Goal: Task Accomplishment & Management: Use online tool/utility

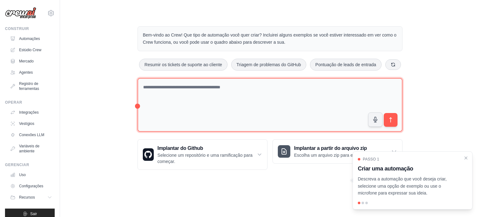
drag, startPoint x: 0, startPoint y: 0, endPoint x: 232, endPoint y: 92, distance: 249.9
click at [232, 92] on textarea at bounding box center [269, 105] width 265 height 54
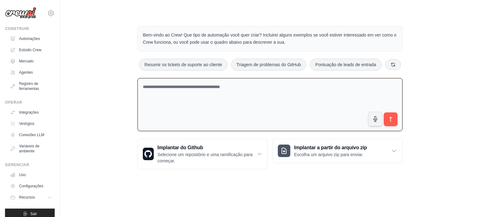
click at [394, 65] on icon at bounding box center [392, 64] width 3 height 3
click at [394, 63] on icon at bounding box center [392, 64] width 5 height 5
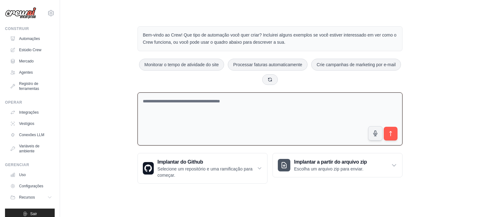
click at [234, 104] on textarea at bounding box center [269, 118] width 265 height 53
drag, startPoint x: 282, startPoint y: 99, endPoint x: 111, endPoint y: 97, distance: 171.5
click at [111, 97] on div "**********" at bounding box center [270, 104] width 400 height 177
click at [186, 107] on textarea "**********" at bounding box center [269, 118] width 265 height 53
drag, startPoint x: 280, startPoint y: 100, endPoint x: 132, endPoint y: 101, distance: 147.8
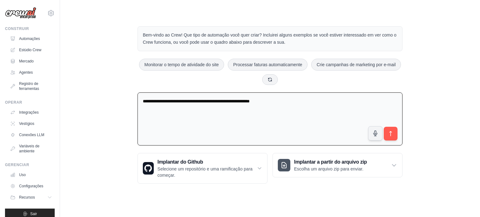
click at [132, 101] on div "**********" at bounding box center [270, 104] width 280 height 177
paste textarea "**********"
click at [344, 101] on textarea "**********" at bounding box center [269, 118] width 265 height 53
type textarea "**********"
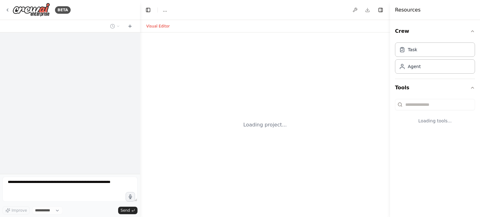
select select "****"
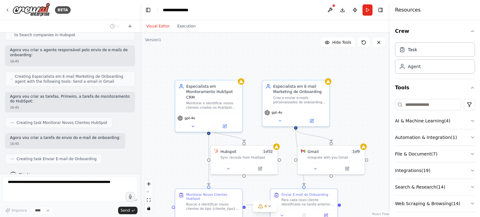
scroll to position [307, 0]
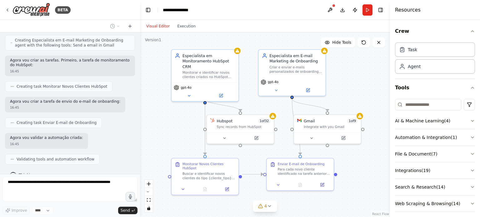
drag, startPoint x: 362, startPoint y: 89, endPoint x: 358, endPoint y: 61, distance: 28.5
click at [359, 58] on div ".deletable-edge-delete-btn { width: 20px; height: 20px; border: 0px solid #ffff…" at bounding box center [265, 124] width 250 height 185
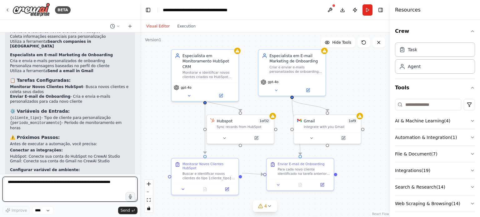
scroll to position [559, 0]
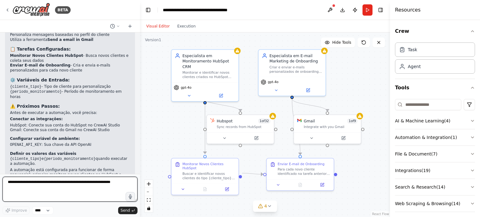
click at [108, 186] on textarea at bounding box center [69, 189] width 135 height 25
type textarea "****"
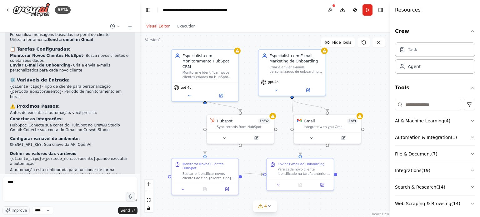
click at [126, 192] on button "button" at bounding box center [130, 196] width 9 height 9
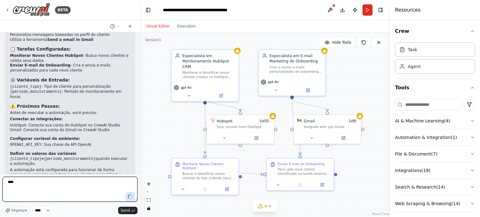
click at [102, 185] on textarea "****" at bounding box center [69, 189] width 135 height 25
type textarea "**********"
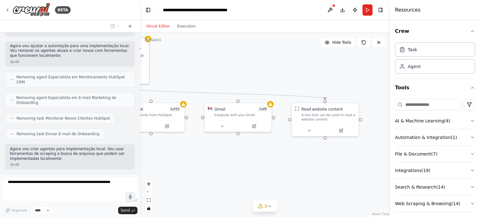
scroll to position [899, 0]
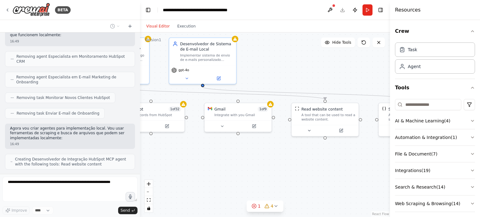
drag, startPoint x: 233, startPoint y: 178, endPoint x: 144, endPoint y: 166, distance: 90.1
click at [144, 166] on div ".deletable-edge-delete-btn { width: 20px; height: 20px; border: 0px solid #ffff…" at bounding box center [265, 124] width 250 height 185
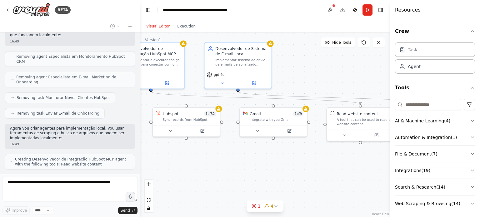
scroll to position [920, 0]
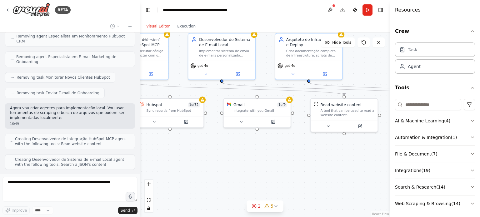
drag, startPoint x: 348, startPoint y: 169, endPoint x: 367, endPoint y: 165, distance: 19.6
click at [367, 165] on div ".deletable-edge-delete-btn { width: 20px; height: 20px; border: 0px solid #ffff…" at bounding box center [265, 124] width 250 height 185
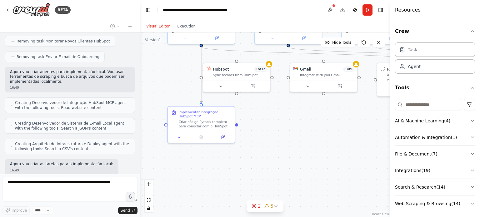
scroll to position [972, 0]
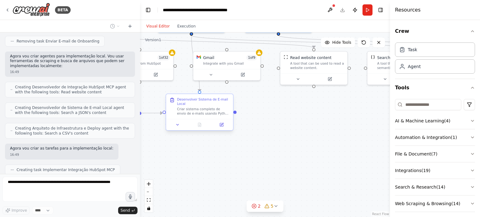
drag, startPoint x: 235, startPoint y: 165, endPoint x: 205, endPoint y: 118, distance: 56.1
click at [205, 118] on div ".deletable-edge-delete-btn { width: 20px; height: 20px; border: 0px solid #ffff…" at bounding box center [265, 124] width 250 height 185
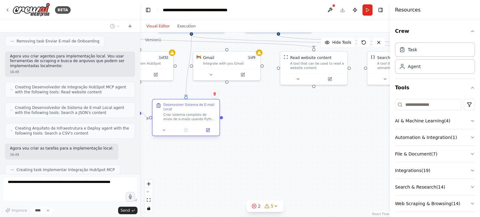
drag, startPoint x: 204, startPoint y: 110, endPoint x: 189, endPoint y: 115, distance: 15.8
click at [189, 115] on div "Criar sistema completo de envio de e-mails usando Python puro com bibliotecas S…" at bounding box center [189, 116] width 53 height 9
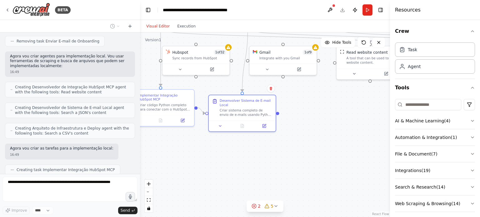
drag, startPoint x: 184, startPoint y: 151, endPoint x: 241, endPoint y: 140, distance: 58.0
click at [244, 142] on div ".deletable-edge-delete-btn { width: 20px; height: 20px; border: 0px solid #ffff…" at bounding box center [265, 124] width 250 height 185
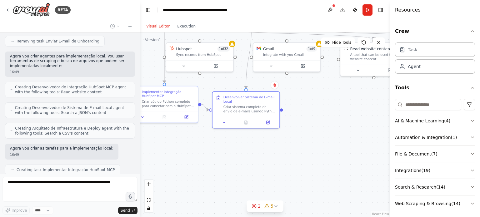
scroll to position [987, 0]
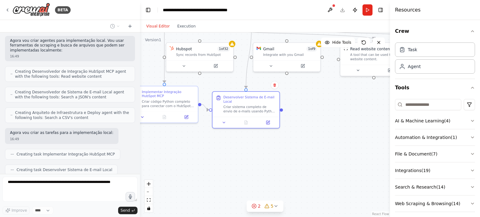
click at [151, 134] on div ".deletable-edge-delete-btn { width: 20px; height: 20px; border: 0px solid #ffff…" at bounding box center [265, 124] width 250 height 185
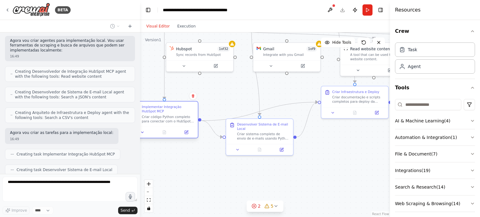
drag, startPoint x: 164, startPoint y: 101, endPoint x: 162, endPoint y: 117, distance: 16.0
click at [162, 117] on div "Criar código Python completo para conectar com o HubSpot usando o MCP server (@…" at bounding box center [168, 119] width 53 height 9
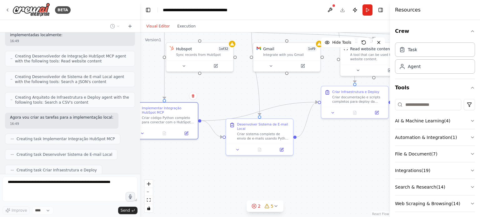
click at [319, 174] on div ".deletable-edge-delete-btn { width: 20px; height: 20px; border: 0px solid #ffff…" at bounding box center [265, 124] width 250 height 185
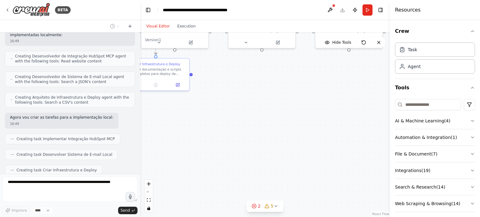
drag, startPoint x: 346, startPoint y: 171, endPoint x: 147, endPoint y: 143, distance: 200.9
click at [147, 143] on div ".deletable-edge-delete-btn { width: 20px; height: 20px; border: 0px solid #ffff…" at bounding box center [265, 124] width 250 height 185
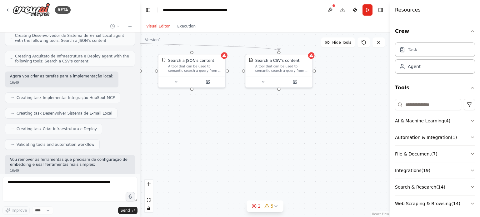
scroll to position [1059, 0]
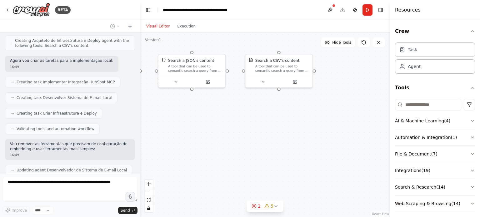
drag, startPoint x: 267, startPoint y: 140, endPoint x: 209, endPoint y: 172, distance: 66.4
click at [209, 172] on div ".deletable-edge-delete-btn { width: 20px; height: 20px; border: 0px solid #ffff…" at bounding box center [265, 124] width 250 height 185
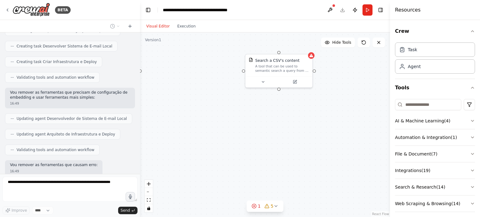
scroll to position [1127, 0]
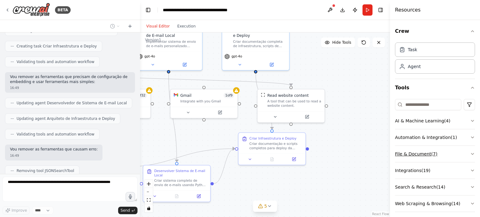
drag, startPoint x: 216, startPoint y: 122, endPoint x: 403, endPoint y: 156, distance: 189.9
click at [403, 156] on div "BETA Automatizar envio de e-mail de onboarding monitorando criação de novo_clie…" at bounding box center [240, 108] width 480 height 217
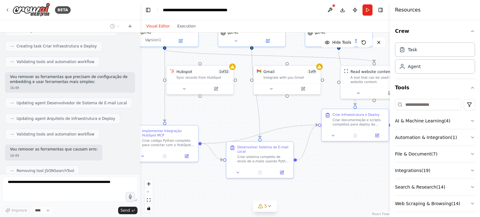
scroll to position [1142, 0]
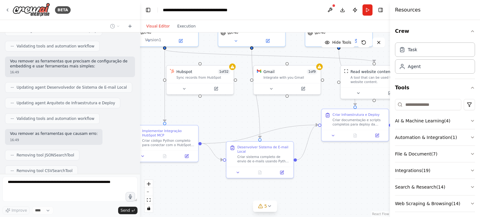
drag, startPoint x: 304, startPoint y: 176, endPoint x: 386, endPoint y: 153, distance: 85.9
click at [386, 153] on div ".deletable-edge-delete-btn { width: 20px; height: 20px; border: 0px solid #ffff…" at bounding box center [265, 124] width 250 height 185
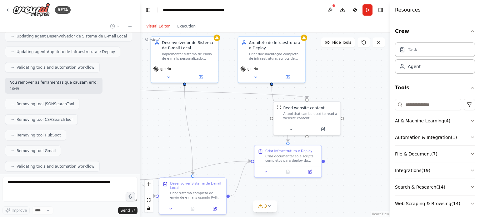
scroll to position [1188, 0]
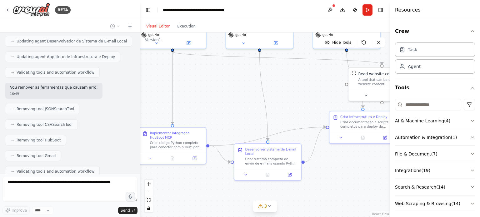
drag, startPoint x: 358, startPoint y: 170, endPoint x: 366, endPoint y: 172, distance: 8.1
click at [366, 172] on div ".deletable-edge-delete-btn { width: 20px; height: 20px; border: 0px solid #ffff…" at bounding box center [265, 124] width 250 height 185
click at [151, 157] on icon at bounding box center [150, 157] width 4 height 4
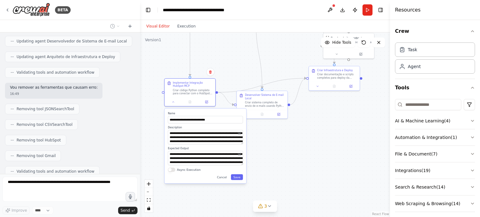
drag, startPoint x: 336, startPoint y: 197, endPoint x: 340, endPoint y: 140, distance: 57.0
click at [340, 140] on div ".deletable-edge-delete-btn { width: 20px; height: 20px; border: 0px solid #ffff…" at bounding box center [265, 124] width 250 height 185
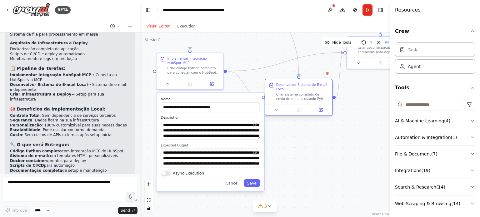
drag, startPoint x: 289, startPoint y: 85, endPoint x: 299, endPoint y: 94, distance: 13.3
click at [299, 94] on div "Criar sistema completo de envio de e-mails usando Python puro com bibliotecas S…" at bounding box center [302, 96] width 53 height 9
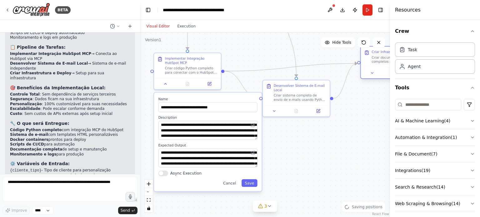
scroll to position [1474, 0]
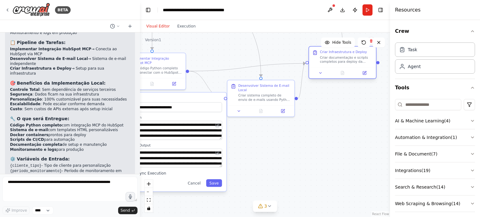
drag, startPoint x: 364, startPoint y: 55, endPoint x: 327, endPoint y: 69, distance: 39.5
click at [327, 69] on div "Criar Infraestrutura e Deploy Criar documentação e scripts completos para deplo…" at bounding box center [342, 62] width 68 height 33
click at [332, 112] on div ".deletable-edge-delete-btn { width: 20px; height: 20px; border: 0px solid #ffff…" at bounding box center [265, 124] width 250 height 185
click at [294, 187] on div ".deletable-edge-delete-btn { width: 20px; height: 20px; border: 0px solid #ffff…" at bounding box center [265, 124] width 250 height 185
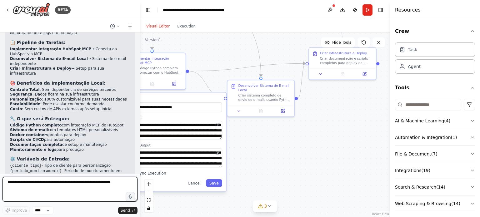
click at [48, 183] on textarea at bounding box center [69, 189] width 135 height 25
